Goal: Transaction & Acquisition: Register for event/course

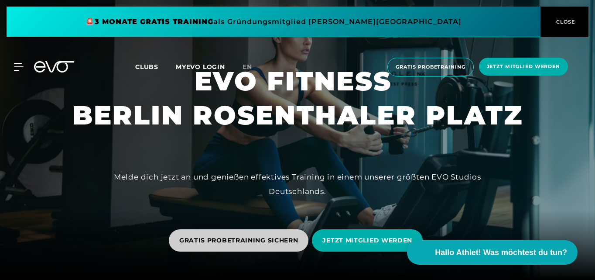
click at [252, 239] on span "GRATIS PROBETRAINING SICHERN" at bounding box center [238, 240] width 119 height 9
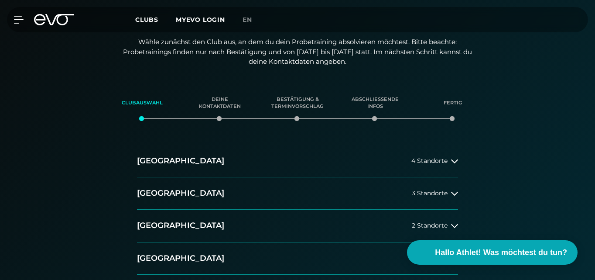
scroll to position [143, 0]
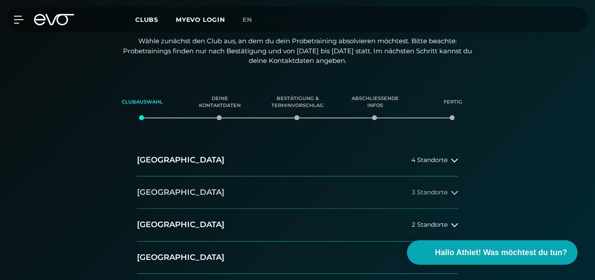
click at [183, 188] on button "[GEOGRAPHIC_DATA] 3 Standorte" at bounding box center [297, 192] width 321 height 32
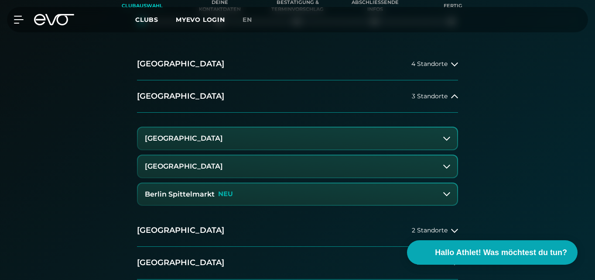
scroll to position [258, 0]
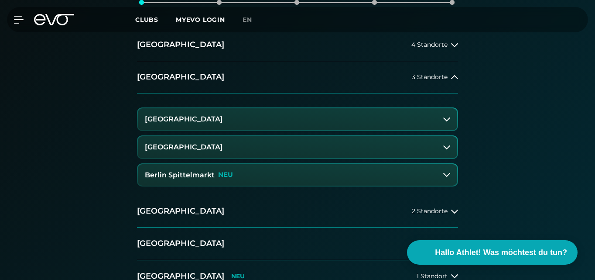
click at [304, 149] on button "[GEOGRAPHIC_DATA]" at bounding box center [297, 147] width 319 height 22
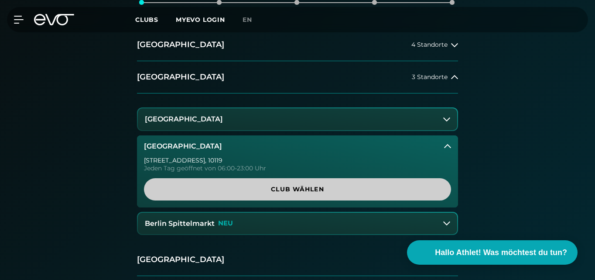
click at [280, 192] on span "Club wählen" at bounding box center [297, 188] width 286 height 9
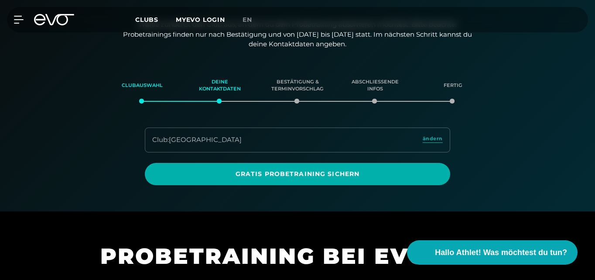
scroll to position [160, 0]
click at [261, 138] on div "Club : [GEOGRAPHIC_DATA] ändern" at bounding box center [297, 139] width 305 height 25
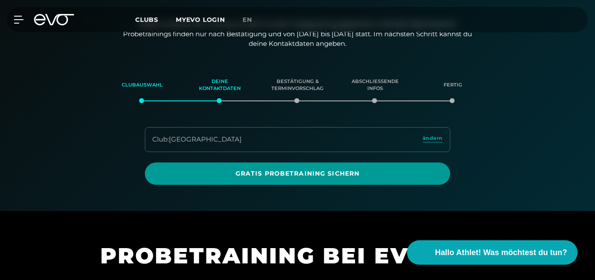
click at [249, 169] on span "Gratis Probetraining sichern" at bounding box center [297, 173] width 284 height 9
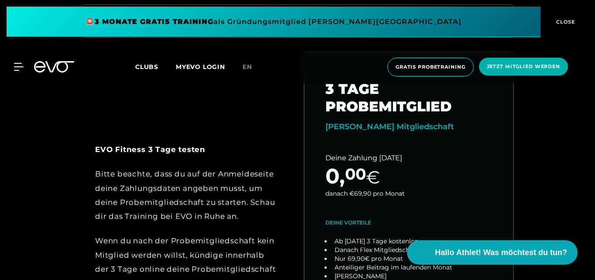
scroll to position [305, 0]
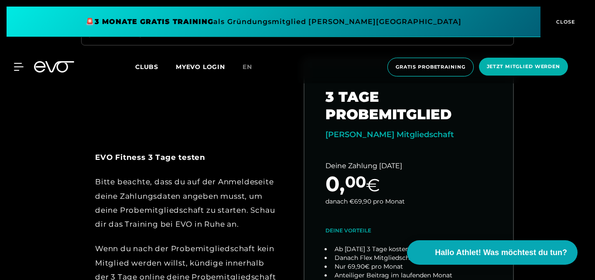
click at [280, 160] on div "EVO Fitness 3 Tage testen Bitte beachte, dass du auf der Anmeldeseite deine Zah…" at bounding box center [186, 224] width 210 height 197
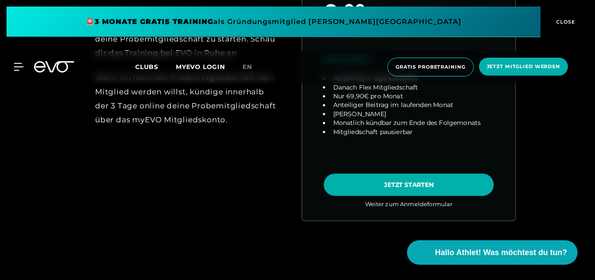
scroll to position [505, 0]
